Goal: Task Accomplishment & Management: Manage account settings

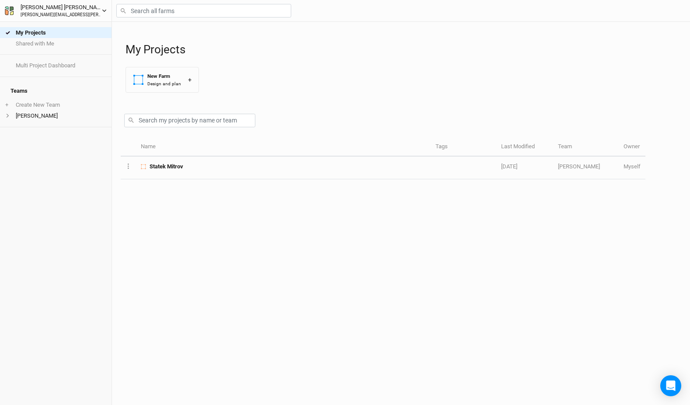
click at [105, 8] on icon "button" at bounding box center [104, 10] width 5 height 5
click at [342, 88] on div "My Projects New Farm Design and plan +" at bounding box center [403, 61] width 556 height 78
click at [104, 10] on icon "button" at bounding box center [104, 10] width 5 height 5
click at [66, 27] on button "User settings" at bounding box center [72, 26] width 69 height 11
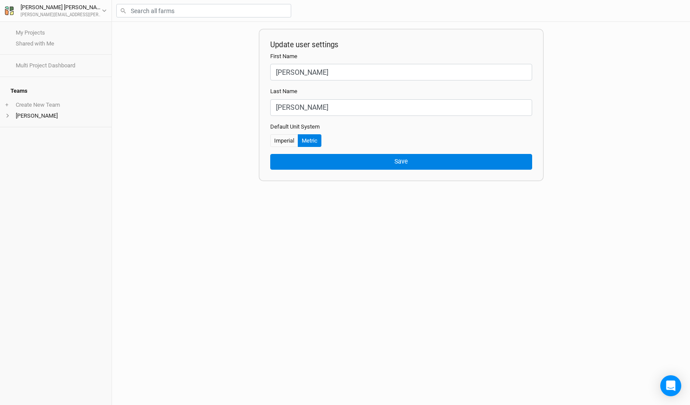
click at [176, 146] on div "Update user settings First Name Karel Last Name Kalny Default Unit System Imper…" at bounding box center [401, 213] width 578 height 383
click at [669, 386] on icon "Open Intercom Messenger" at bounding box center [670, 385] width 10 height 11
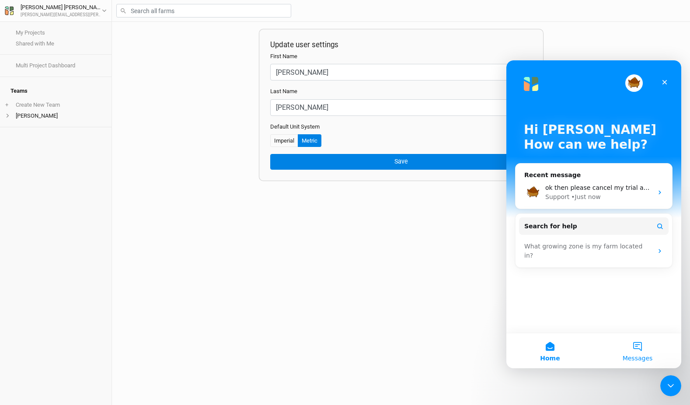
click at [640, 347] on button "Messages" at bounding box center [637, 350] width 87 height 35
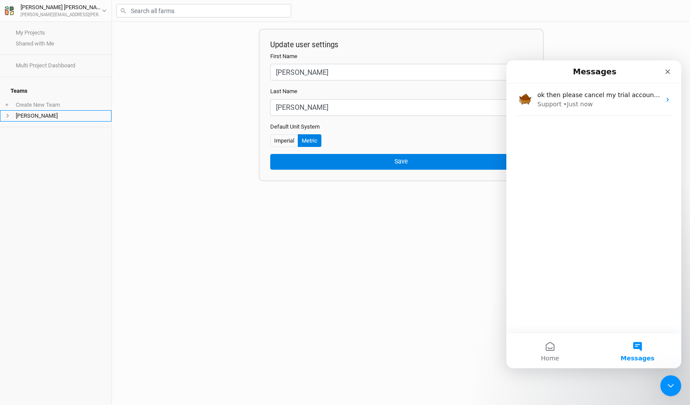
click at [7, 113] on span at bounding box center [7, 115] width 5 height 5
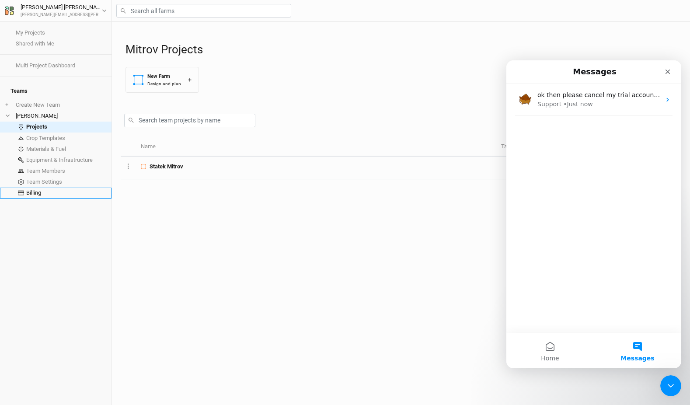
click at [42, 188] on link "Billing" at bounding box center [55, 193] width 111 height 11
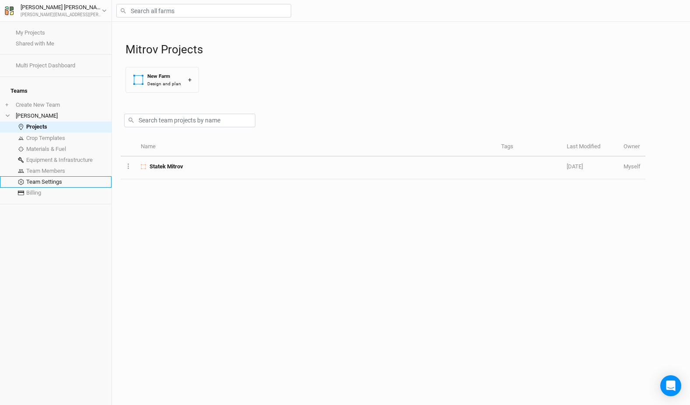
click at [34, 176] on link "Team Settings" at bounding box center [55, 181] width 111 height 11
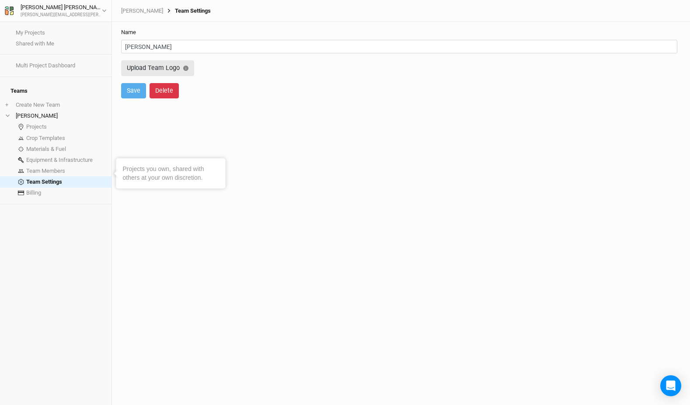
click at [173, 93] on button "Delete" at bounding box center [164, 90] width 29 height 15
click at [244, 90] on button "Delete" at bounding box center [236, 90] width 29 height 15
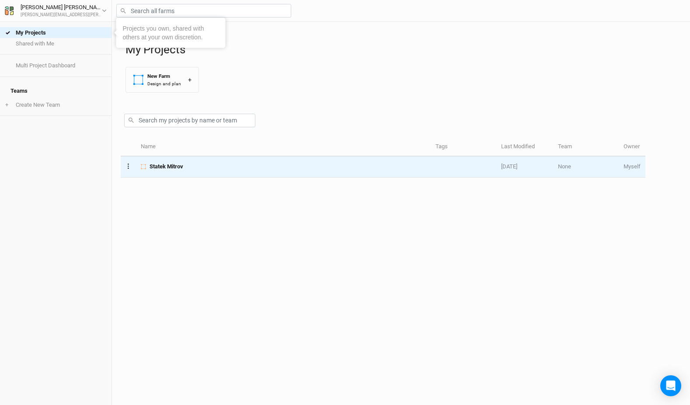
click at [128, 162] on button "Layer 1" at bounding box center [128, 166] width 6 height 10
click at [171, 149] on button "Project Settings" at bounding box center [161, 151] width 71 height 14
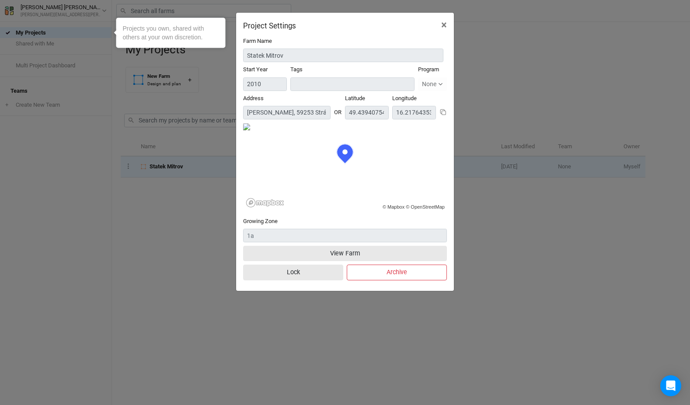
scroll to position [44, 102]
click at [402, 272] on button "Archive" at bounding box center [397, 272] width 100 height 15
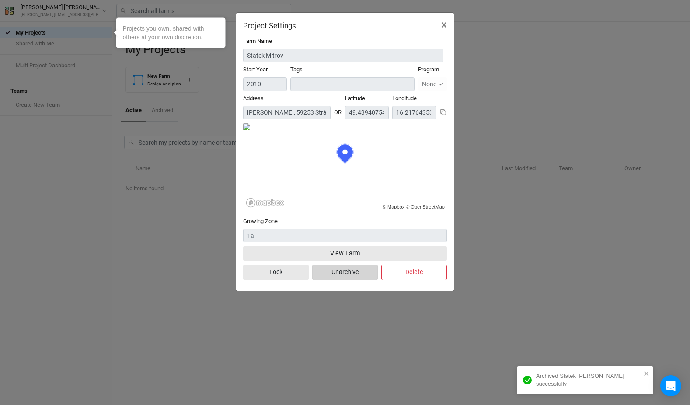
click at [402, 272] on button "Delete" at bounding box center [414, 272] width 66 height 15
click at [402, 272] on button "Delete Permanently" at bounding box center [406, 272] width 82 height 15
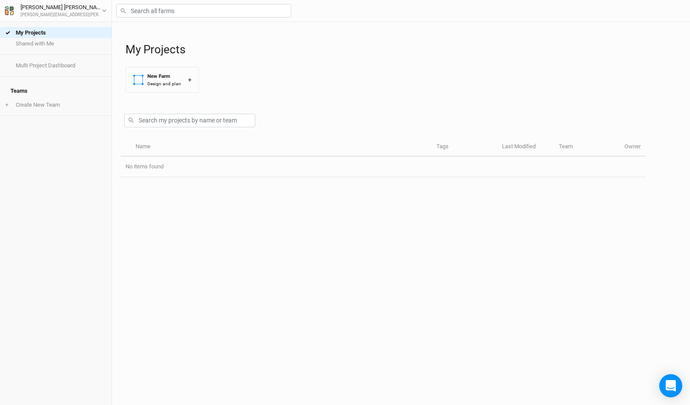
click at [674, 386] on icon "Open Intercom Messenger" at bounding box center [670, 385] width 10 height 11
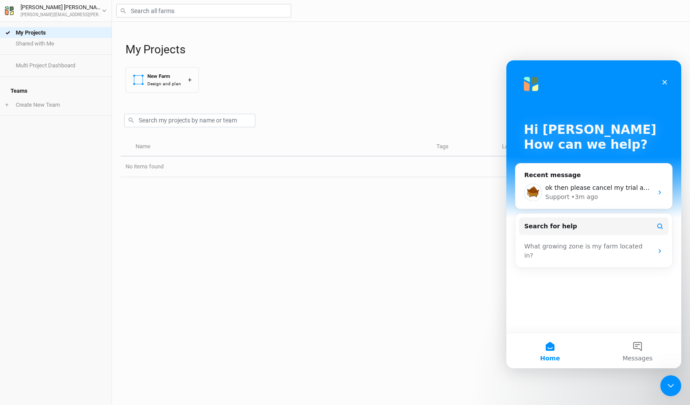
scroll to position [0, 0]
click at [639, 347] on button "Messages" at bounding box center [637, 350] width 87 height 35
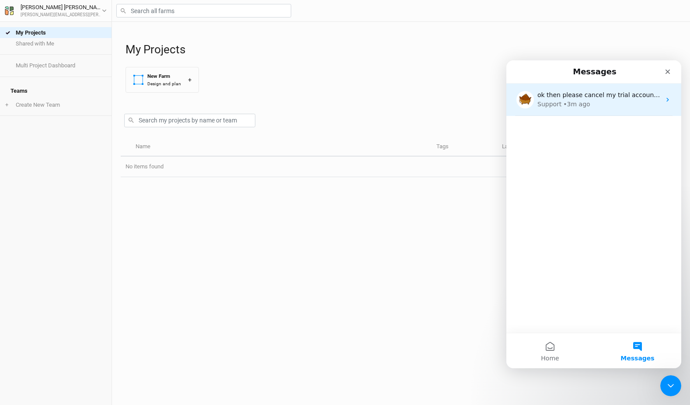
click at [604, 104] on div "Support • 3m ago" at bounding box center [598, 104] width 123 height 9
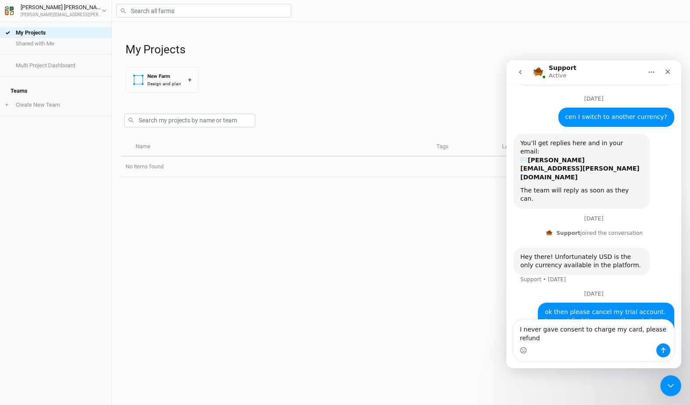
scroll to position [75, 0]
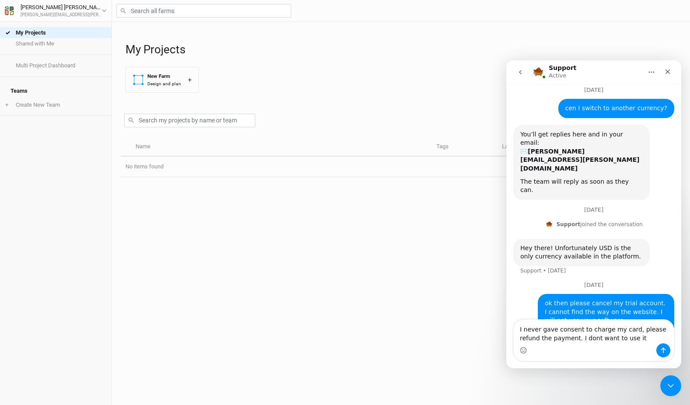
type textarea "I never gave consent to charge my card, please refund the payment. I dont want …"
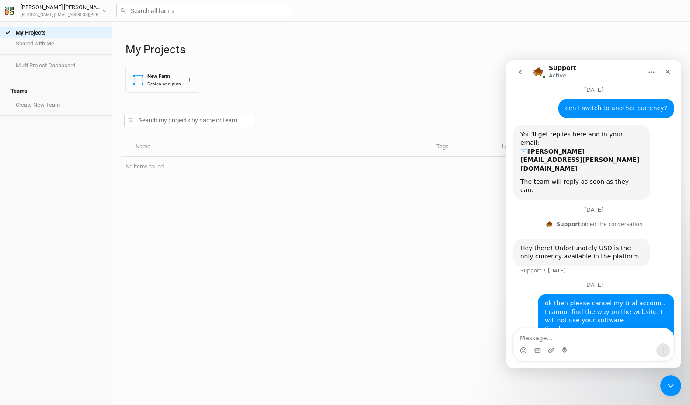
scroll to position [103, 0]
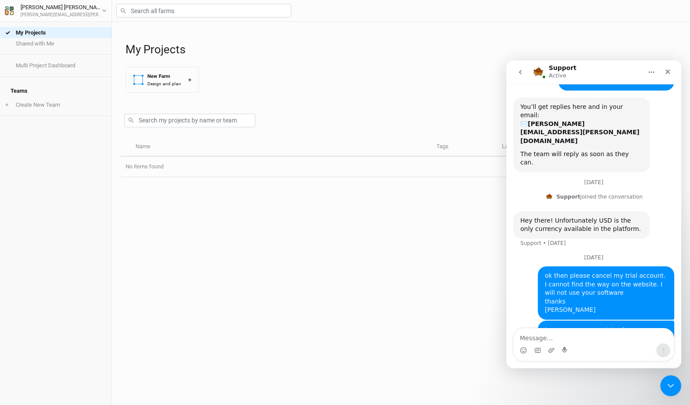
click at [595, 69] on div "Support Active" at bounding box center [586, 72] width 111 height 15
click at [653, 72] on icon "Home" at bounding box center [651, 72] width 7 height 7
click at [614, 97] on div "Expand window" at bounding box center [627, 94] width 62 height 9
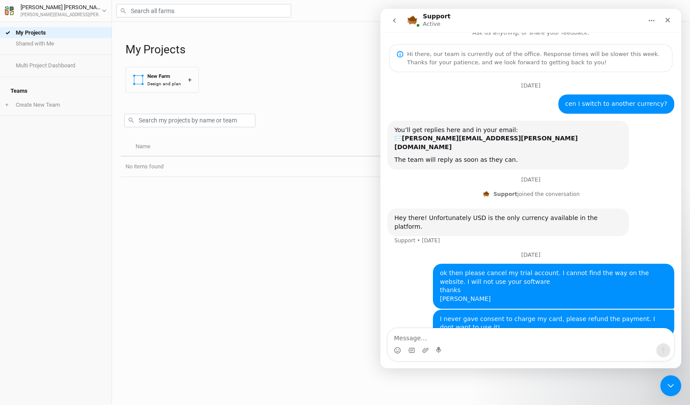
scroll to position [10, 0]
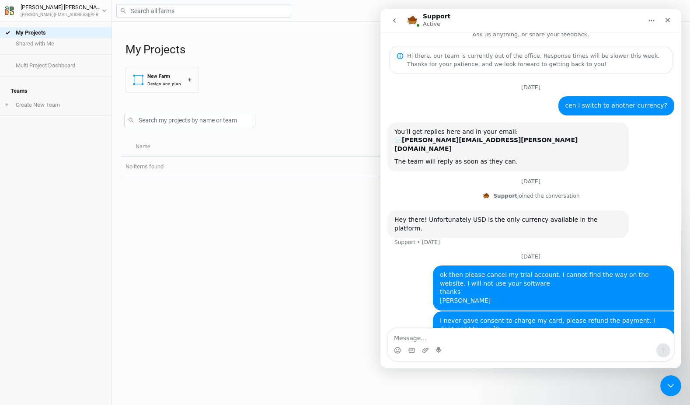
click at [429, 95] on div "[DATE]" at bounding box center [530, 90] width 287 height 12
